Goal: Browse casually: Explore the website without a specific task or goal

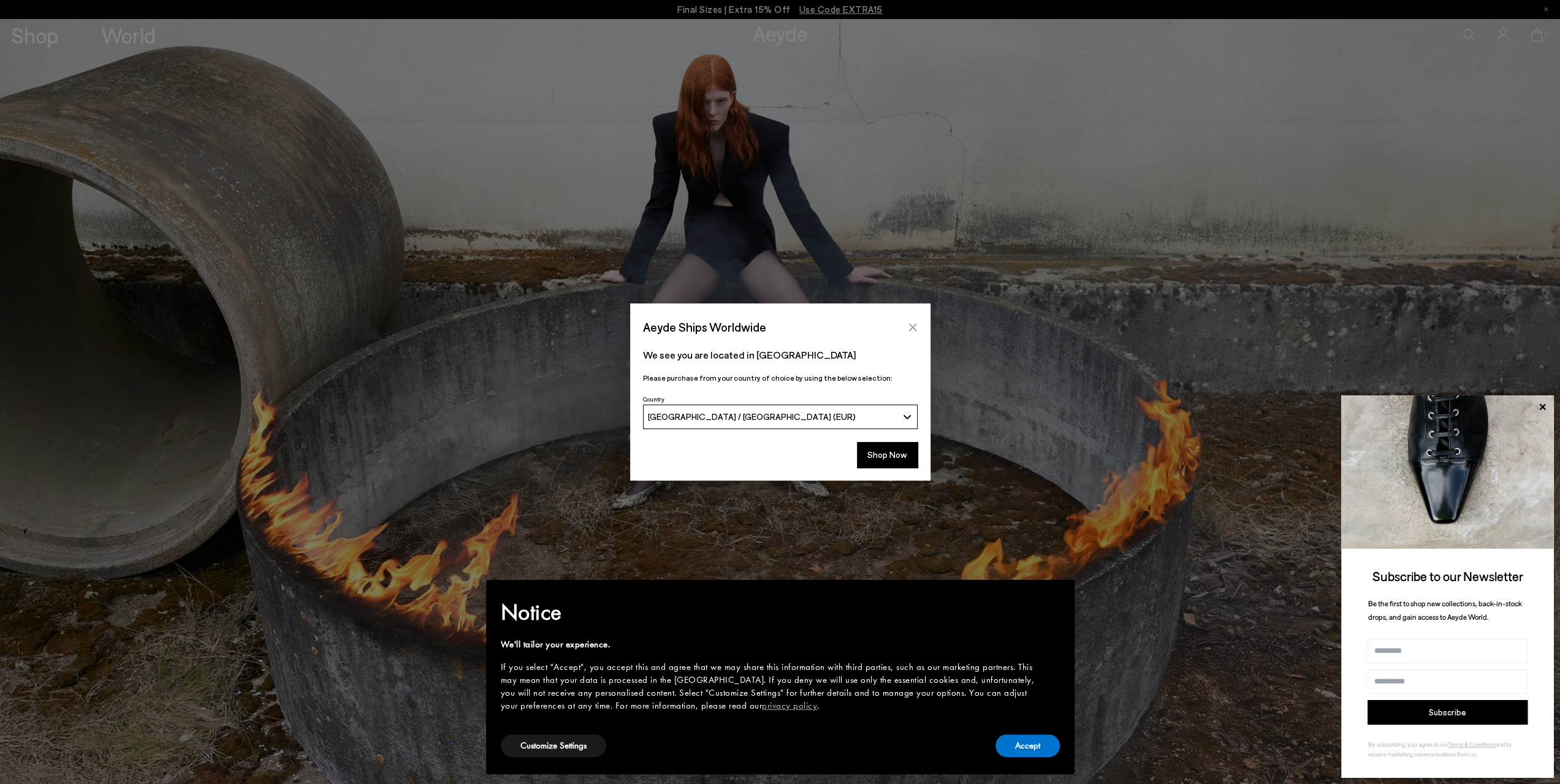
click at [909, 325] on icon "Close" at bounding box center [913, 327] width 10 height 10
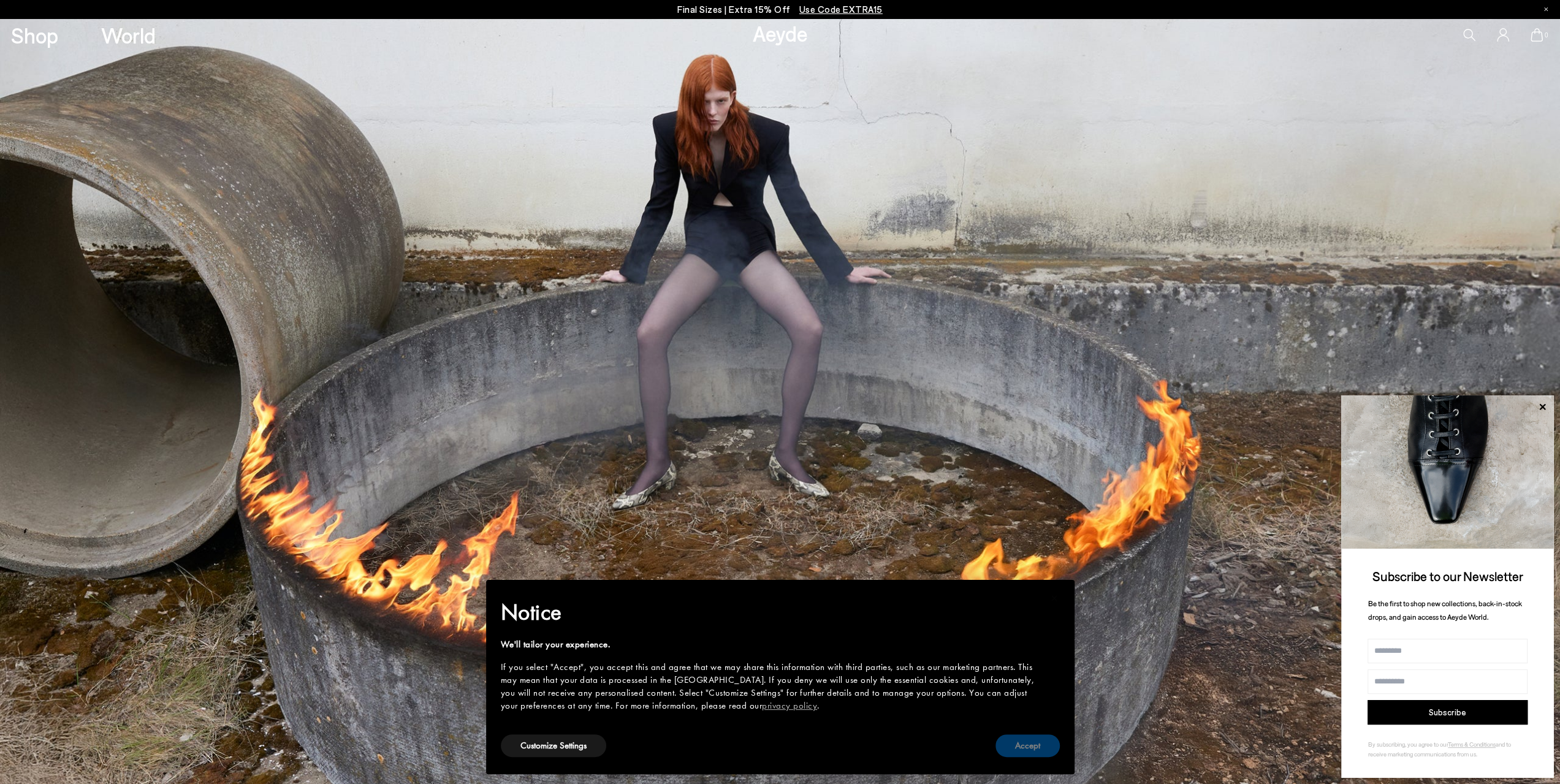
click at [1029, 749] on button "Accept" at bounding box center [1027, 746] width 65 height 23
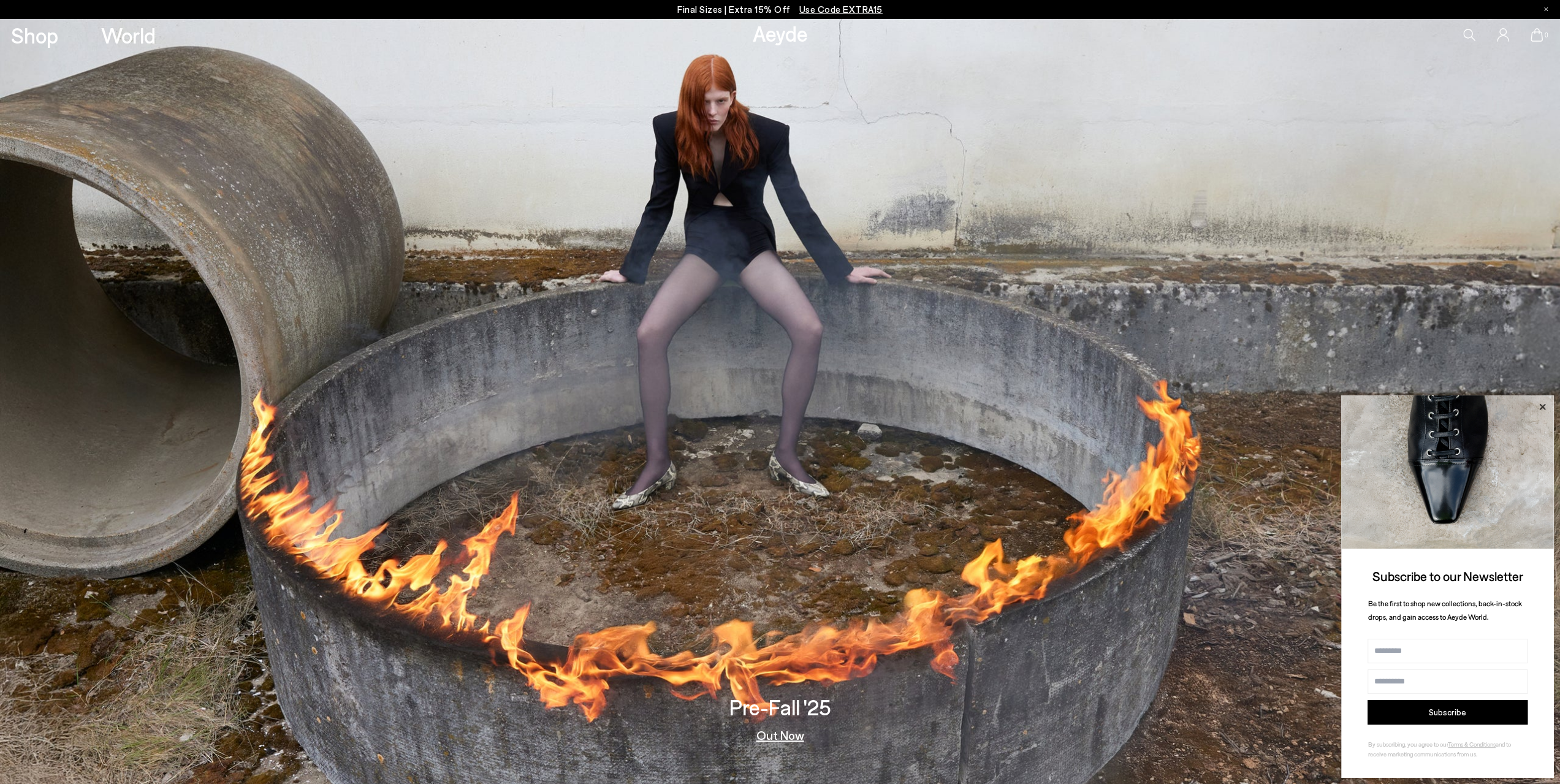
click at [1543, 405] on icon at bounding box center [1542, 407] width 6 height 6
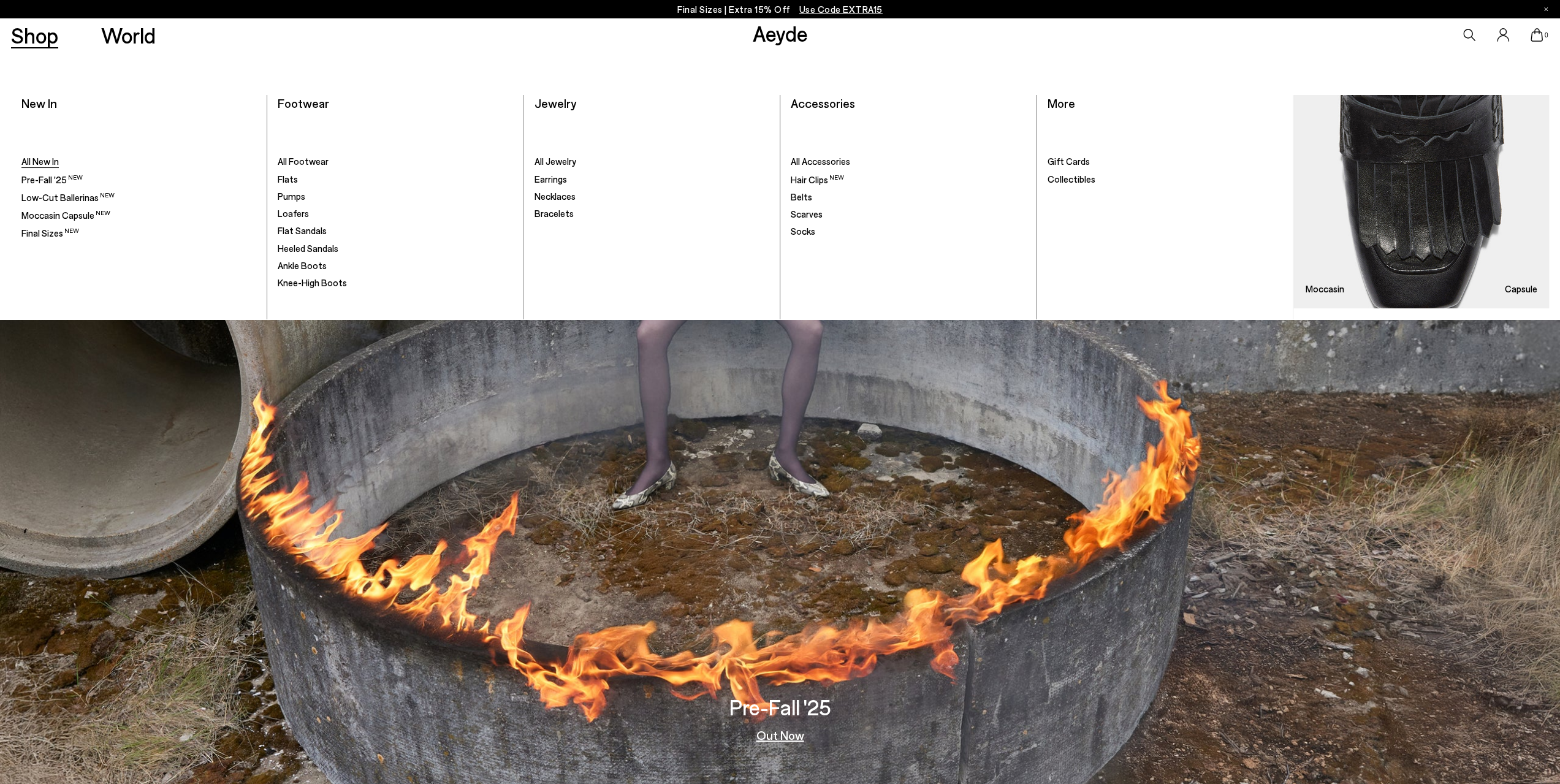
click at [47, 160] on span "All New In" at bounding box center [40, 161] width 37 height 11
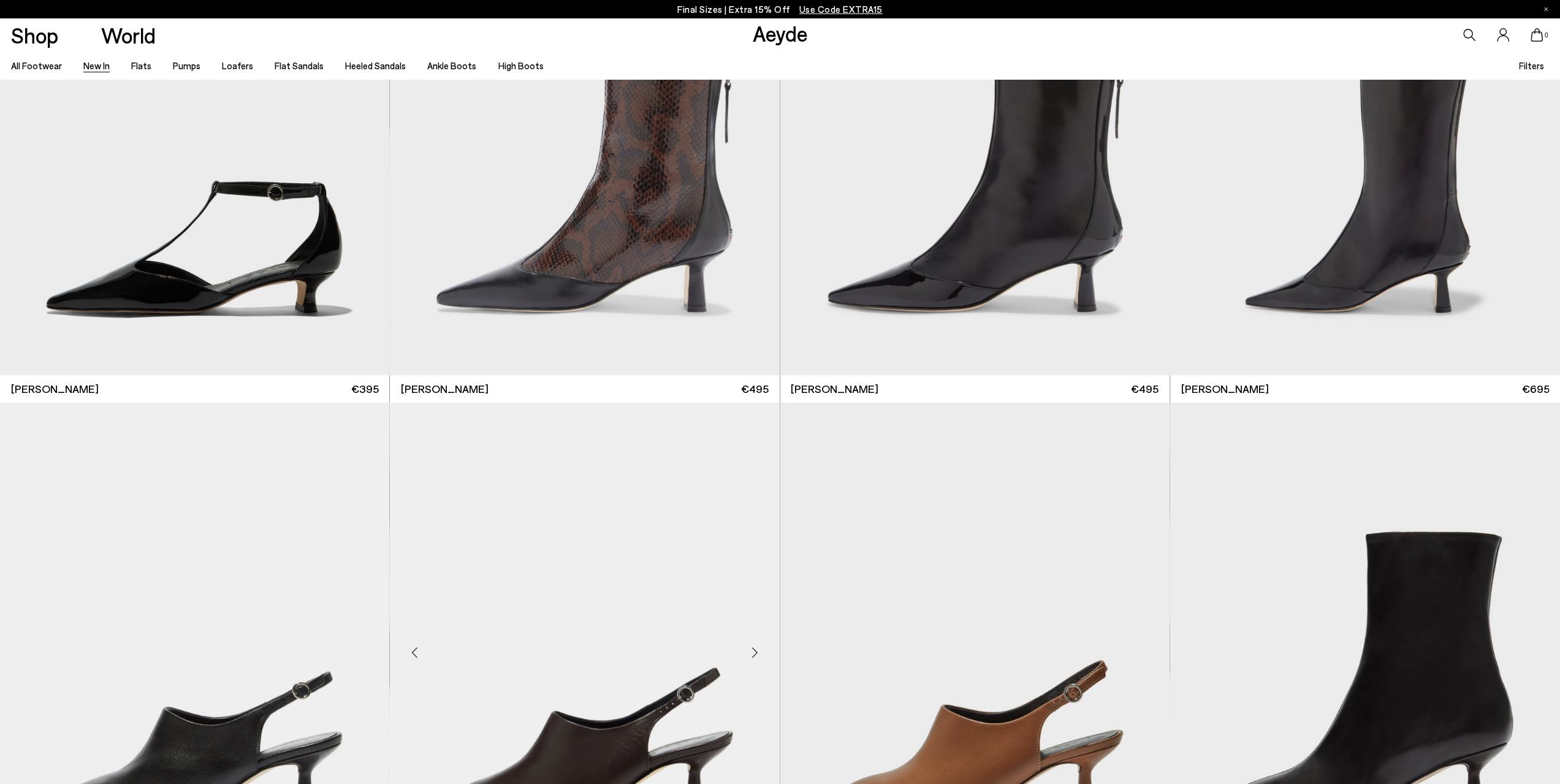
scroll to position [5332, 0]
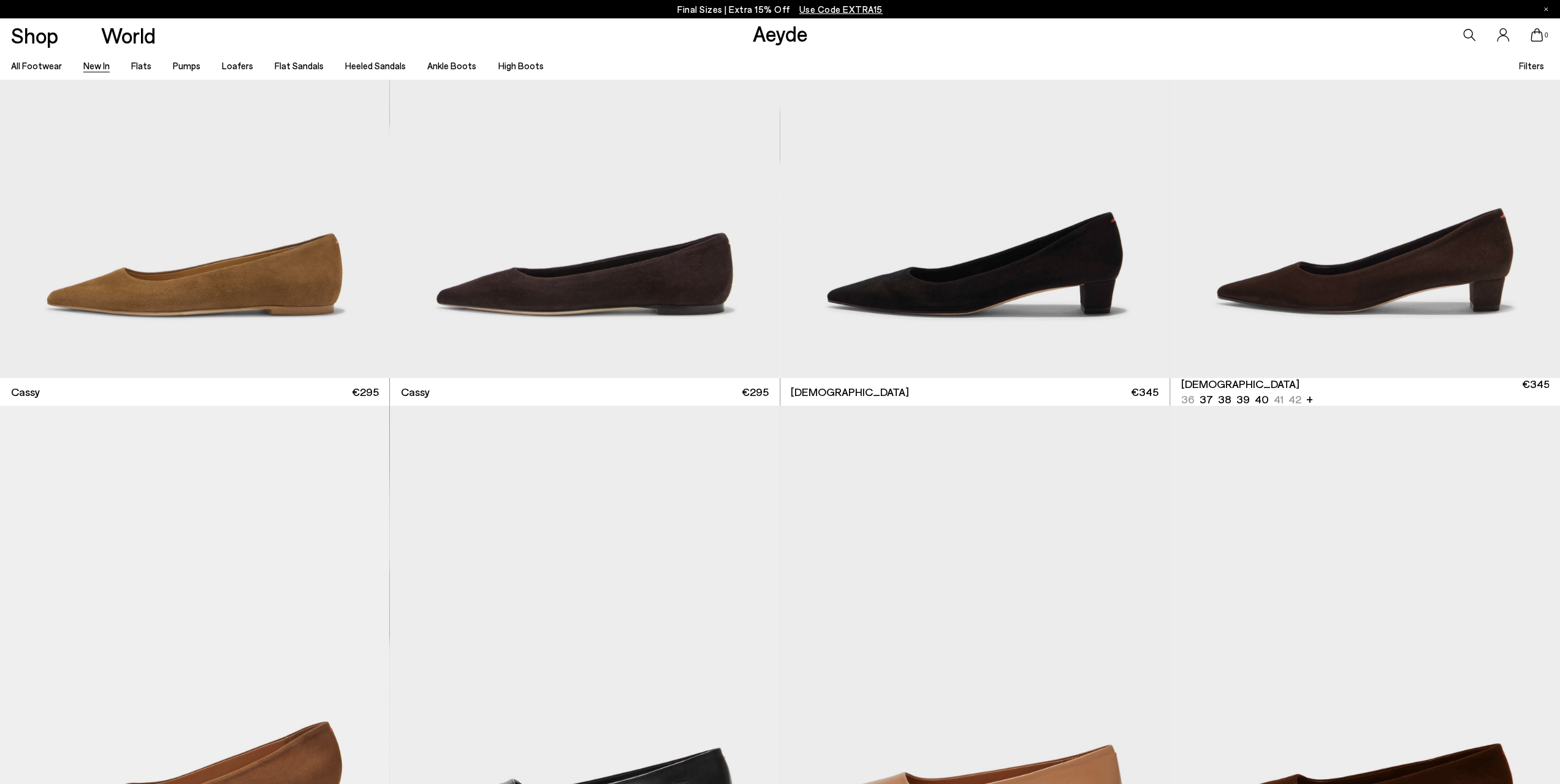
scroll to position [8458, 0]
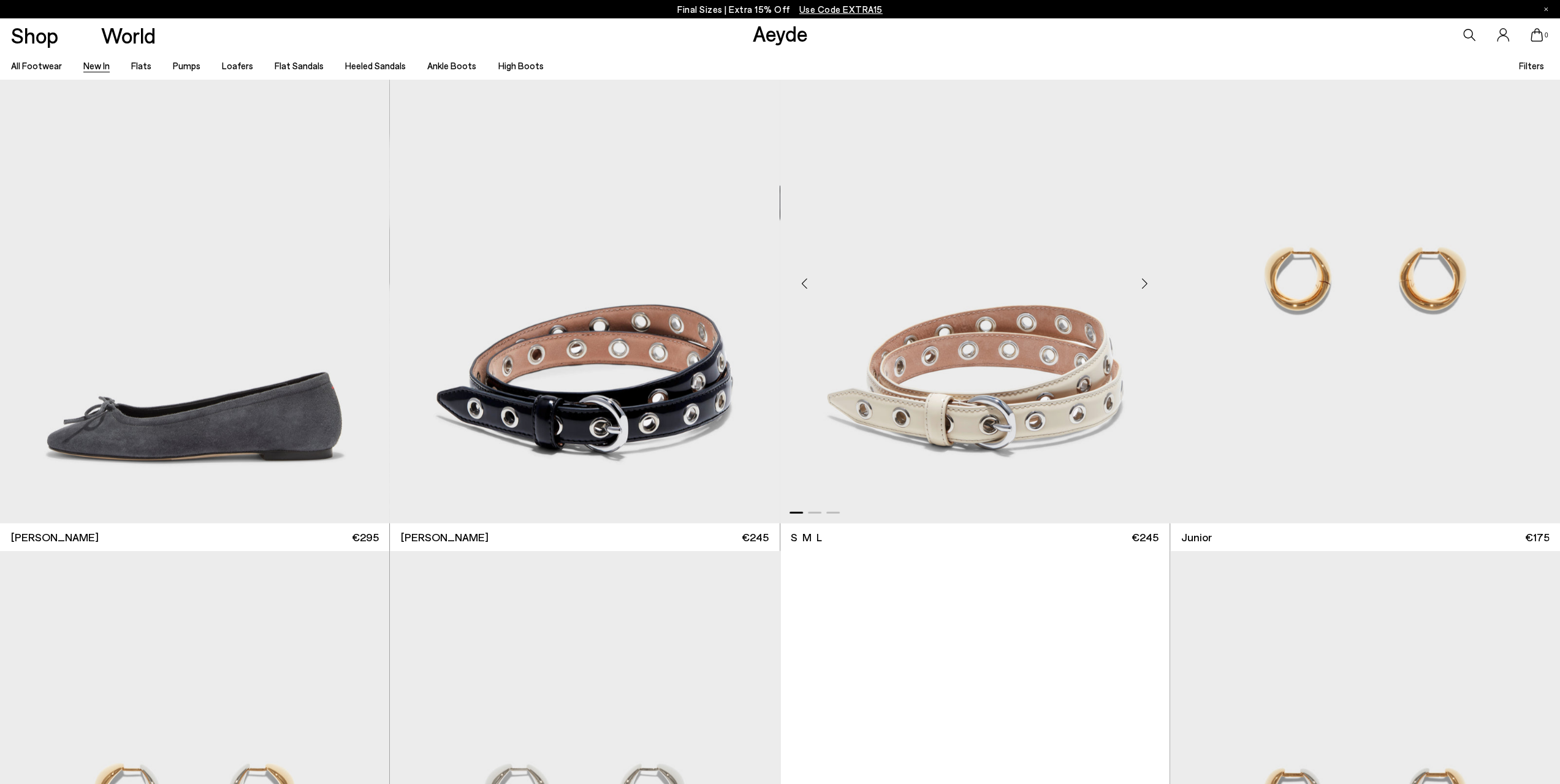
scroll to position [12993, 0]
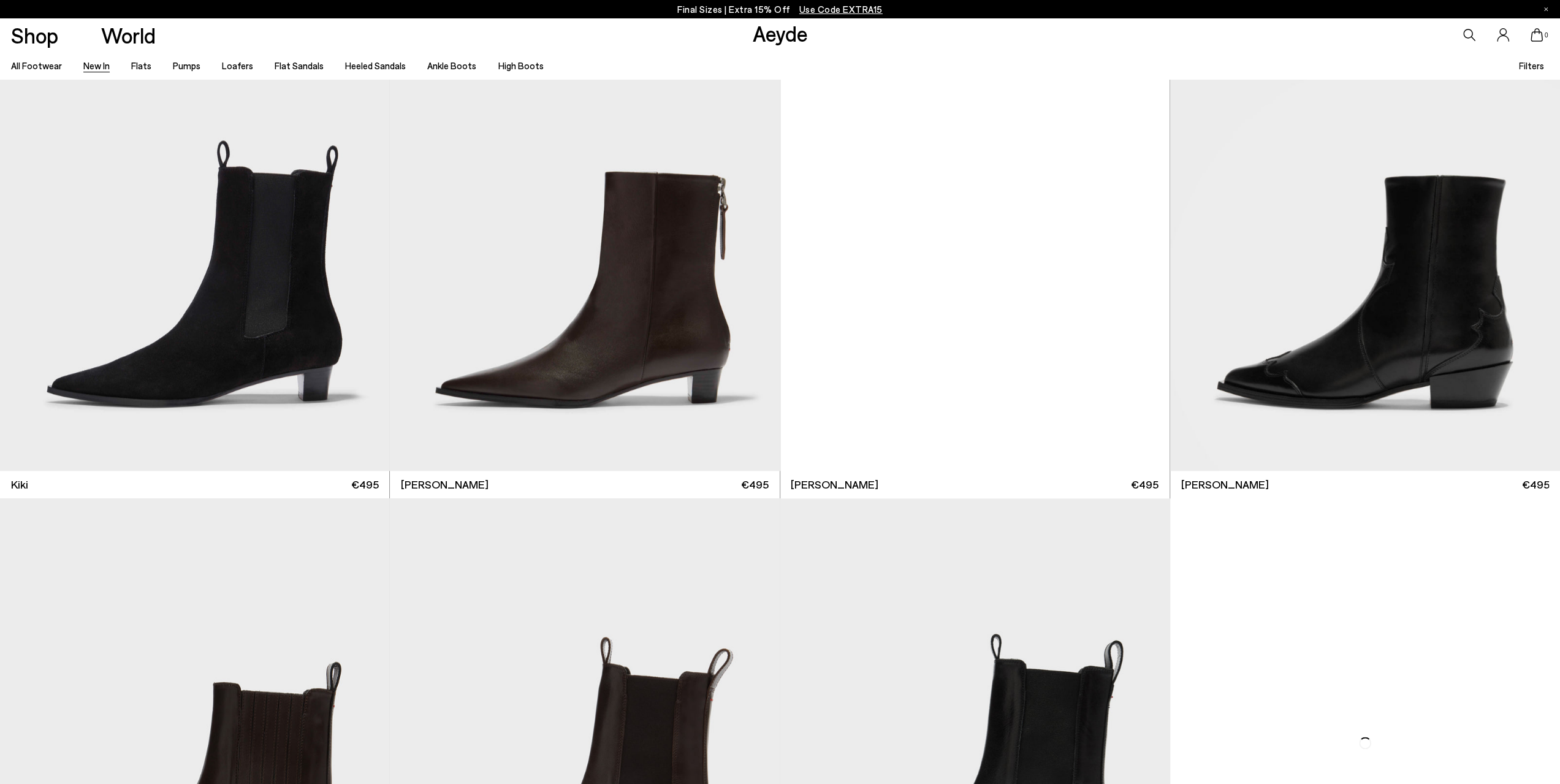
scroll to position [15506, 0]
